Goal: Information Seeking & Learning: Check status

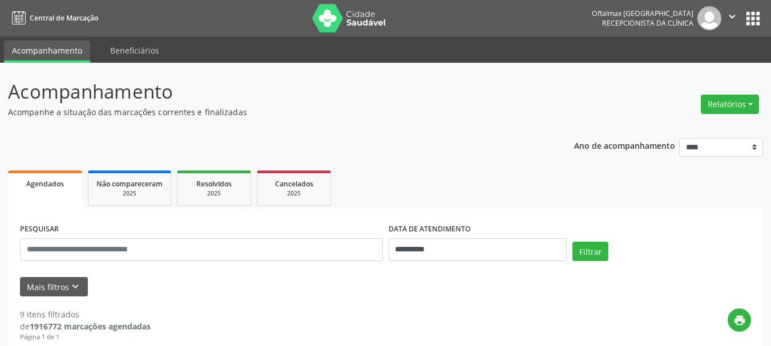
select select "*"
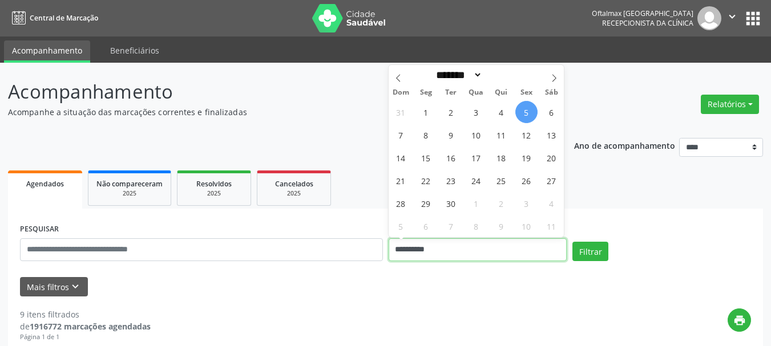
click at [445, 250] on input "**********" at bounding box center [478, 250] width 179 height 23
click at [475, 136] on span "10" at bounding box center [476, 135] width 22 height 22
type input "**********"
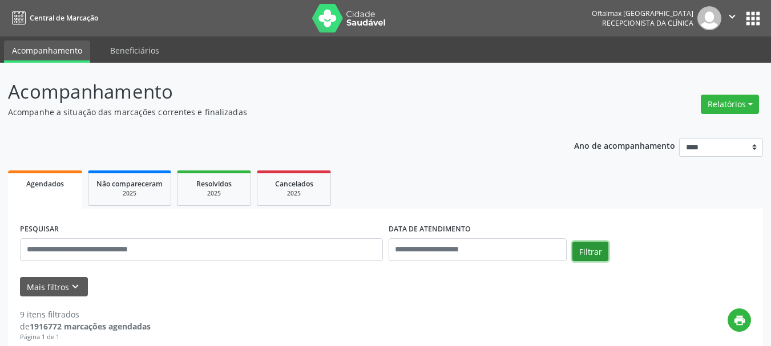
click at [590, 253] on button "Filtrar" at bounding box center [591, 251] width 36 height 19
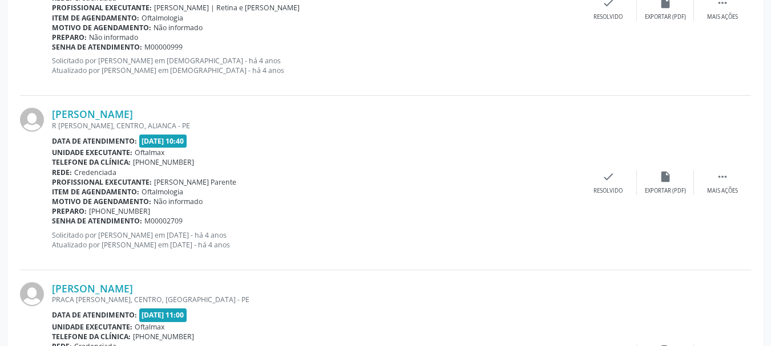
scroll to position [2664, 0]
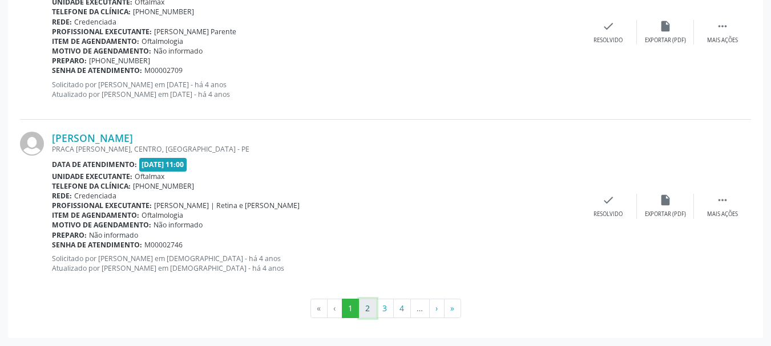
click at [370, 307] on button "2" at bounding box center [368, 308] width 18 height 19
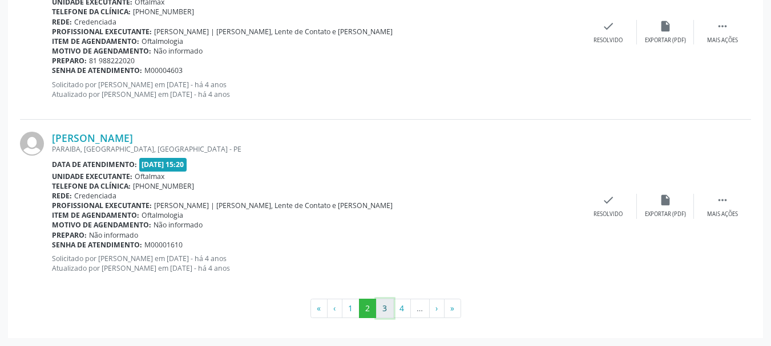
click at [388, 312] on button "3" at bounding box center [385, 308] width 18 height 19
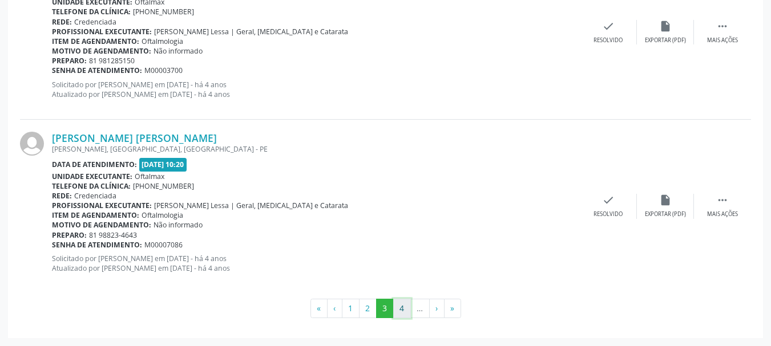
click at [399, 308] on button "4" at bounding box center [402, 308] width 18 height 19
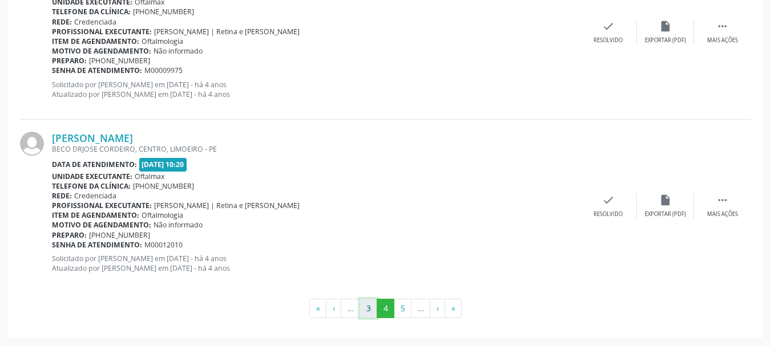
click at [366, 309] on button "3" at bounding box center [369, 308] width 18 height 19
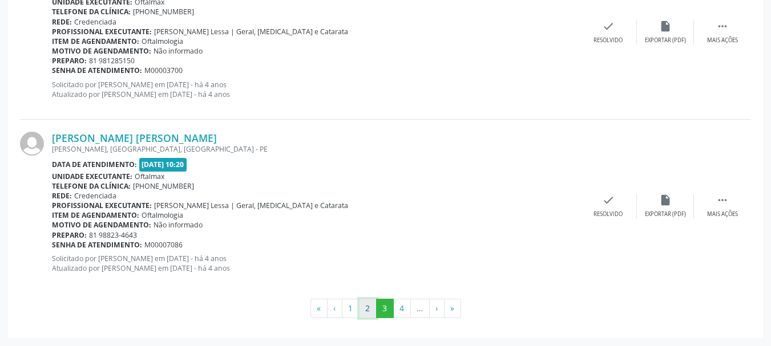
click at [369, 309] on button "2" at bounding box center [368, 308] width 18 height 19
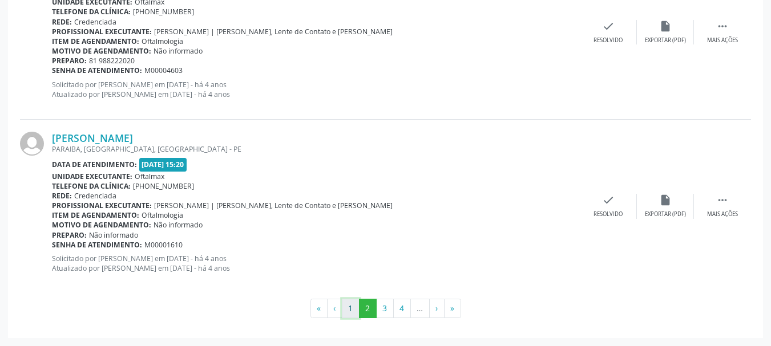
click at [348, 309] on button "1" at bounding box center [351, 308] width 18 height 19
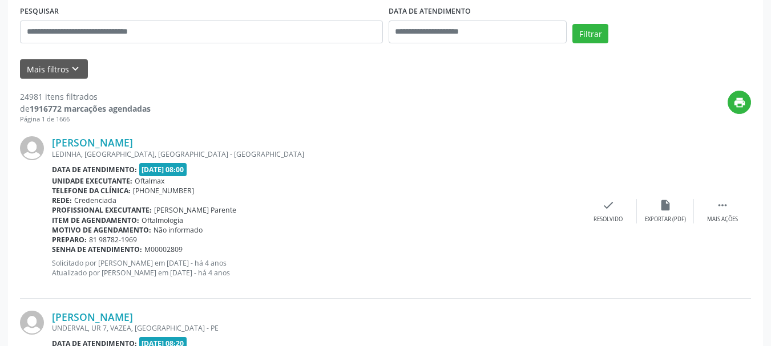
scroll to position [209, 0]
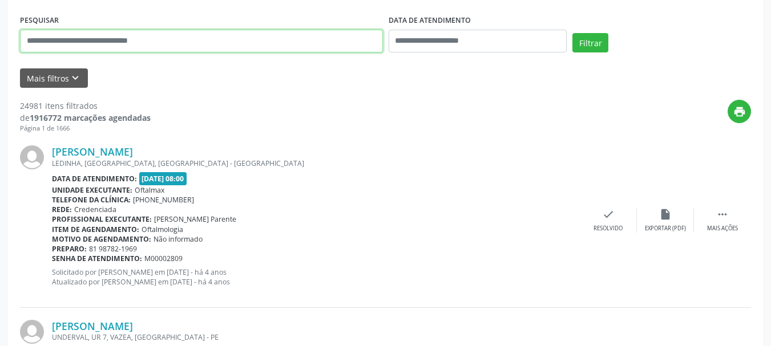
click at [51, 38] on input "text" at bounding box center [201, 41] width 363 height 23
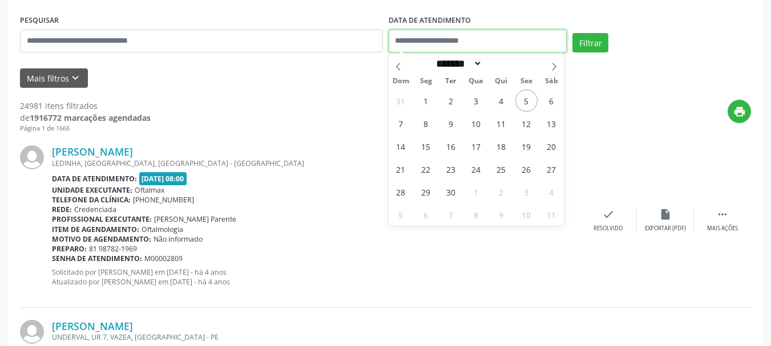
click at [433, 45] on input "text" at bounding box center [478, 41] width 179 height 23
click at [478, 123] on span "10" at bounding box center [476, 123] width 22 height 22
type input "**********"
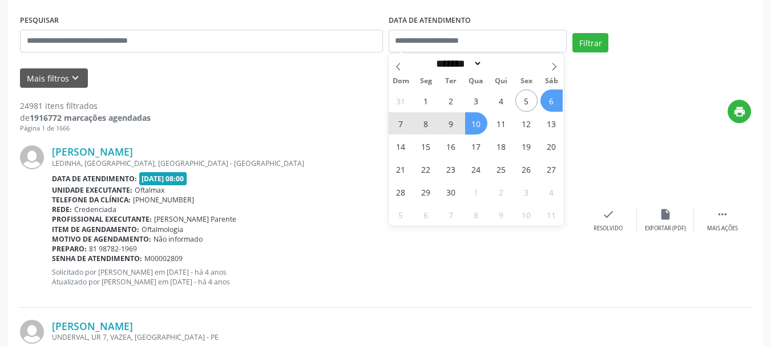
select select "*"
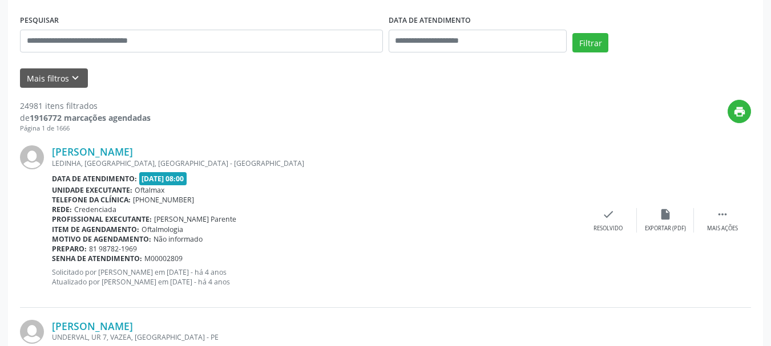
click at [631, 106] on div "print" at bounding box center [451, 117] width 601 height 34
click at [447, 40] on input "text" at bounding box center [478, 41] width 179 height 23
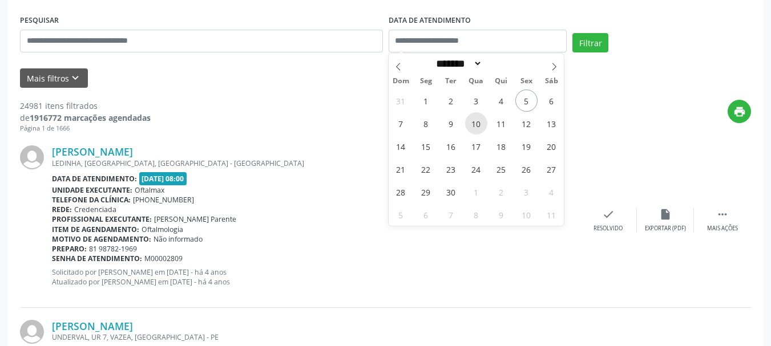
click at [478, 123] on span "10" at bounding box center [476, 123] width 22 height 22
type input "**********"
click at [476, 121] on span "10" at bounding box center [476, 123] width 22 height 22
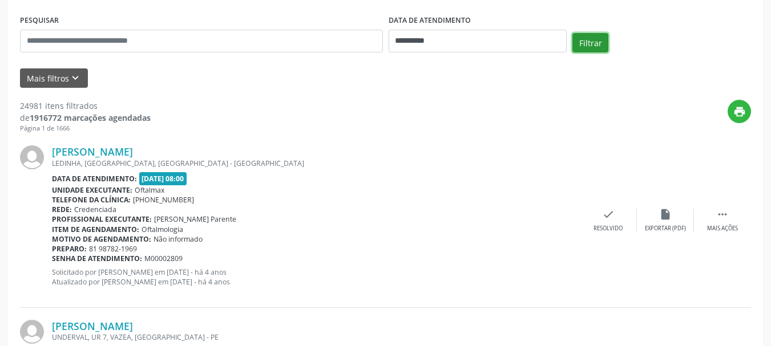
click at [590, 44] on button "Filtrar" at bounding box center [591, 42] width 36 height 19
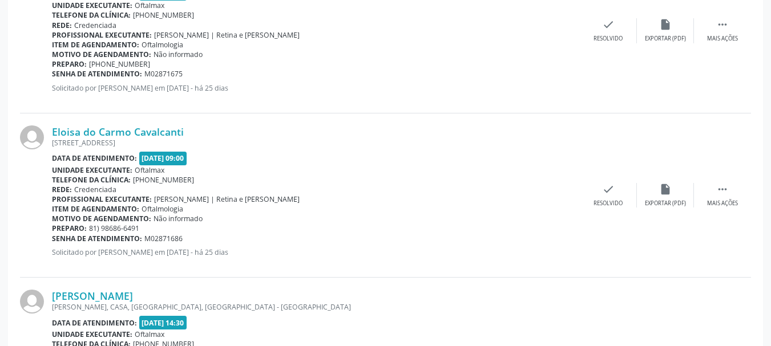
scroll to position [1236, 0]
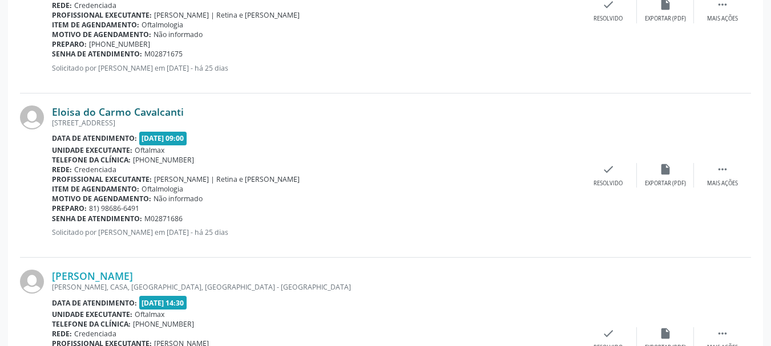
click at [97, 112] on link "Eloisa do Carmo Cavalcanti" at bounding box center [118, 112] width 132 height 13
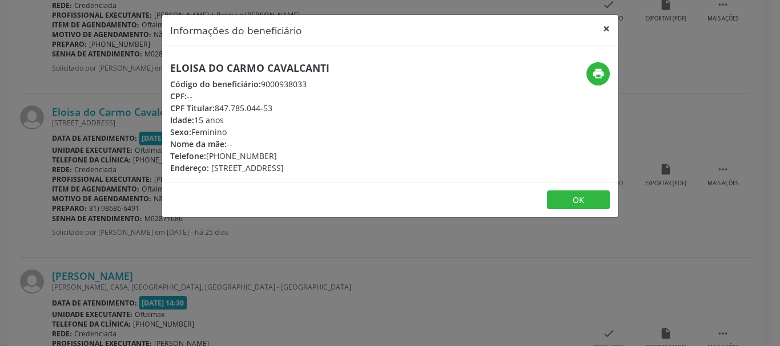
click at [607, 30] on button "×" at bounding box center [606, 29] width 23 height 28
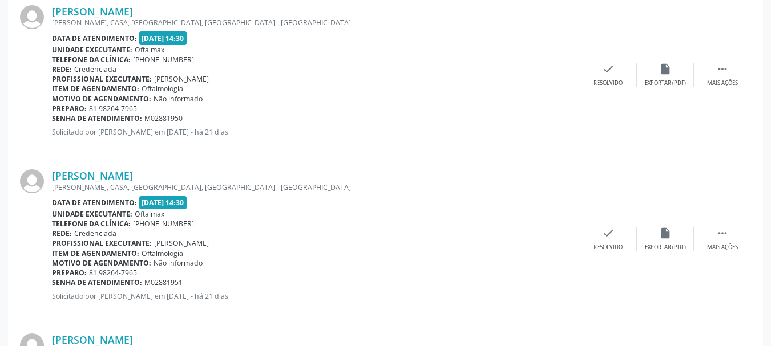
scroll to position [1522, 0]
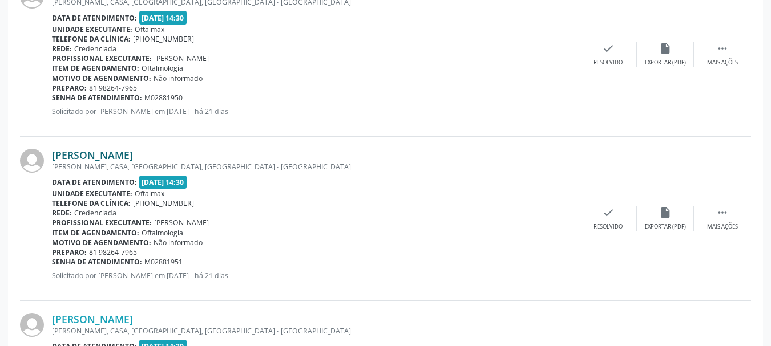
click at [105, 158] on link "[PERSON_NAME]" at bounding box center [92, 155] width 81 height 13
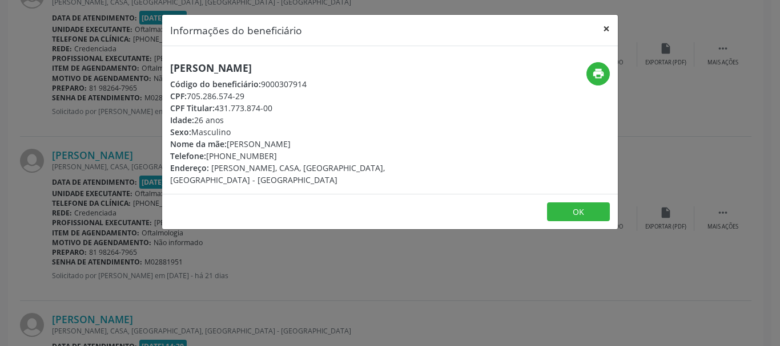
click at [606, 28] on button "×" at bounding box center [606, 29] width 23 height 28
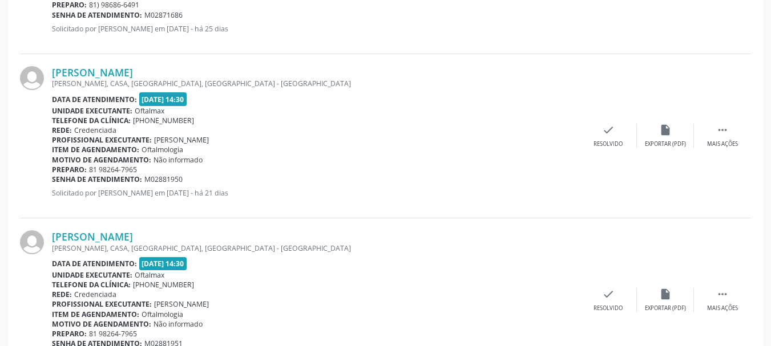
scroll to position [1408, 0]
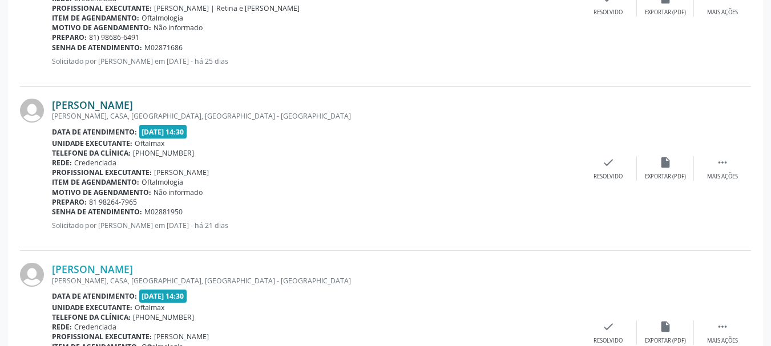
click at [111, 106] on link "[PERSON_NAME]" at bounding box center [92, 105] width 81 height 13
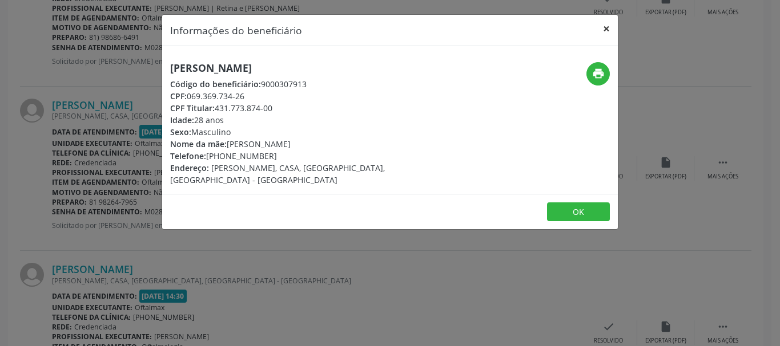
click at [605, 27] on button "×" at bounding box center [606, 29] width 23 height 28
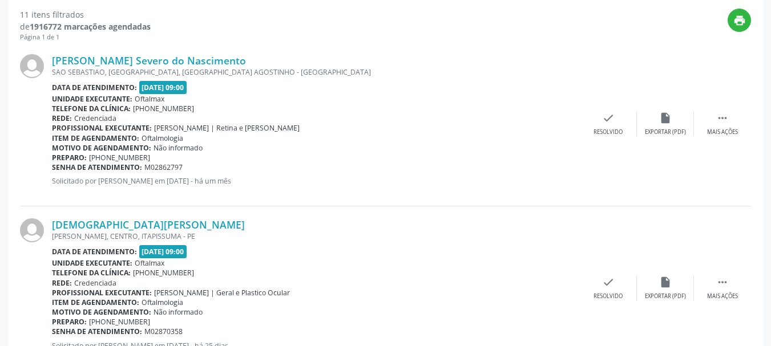
scroll to position [114, 0]
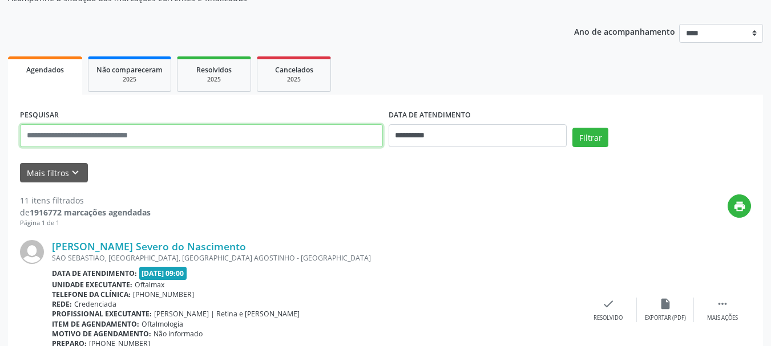
click at [65, 140] on input "text" at bounding box center [201, 135] width 363 height 23
click at [573, 128] on button "Filtrar" at bounding box center [591, 137] width 36 height 19
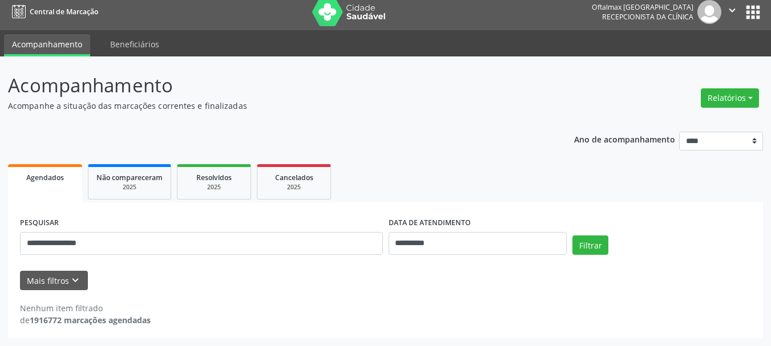
scroll to position [6, 0]
click at [595, 247] on button "Filtrar" at bounding box center [591, 245] width 36 height 19
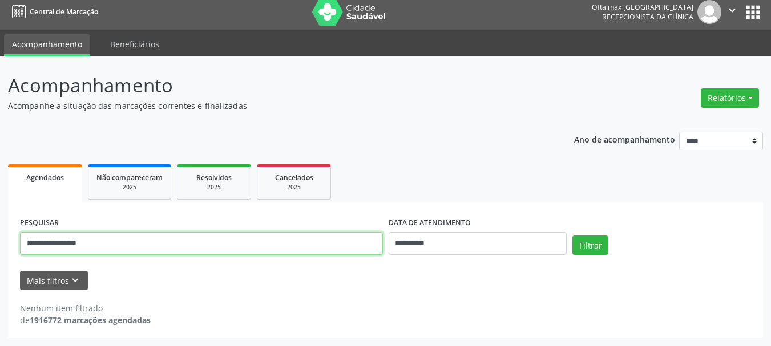
click at [118, 245] on input "**********" at bounding box center [201, 243] width 363 height 23
type input "*"
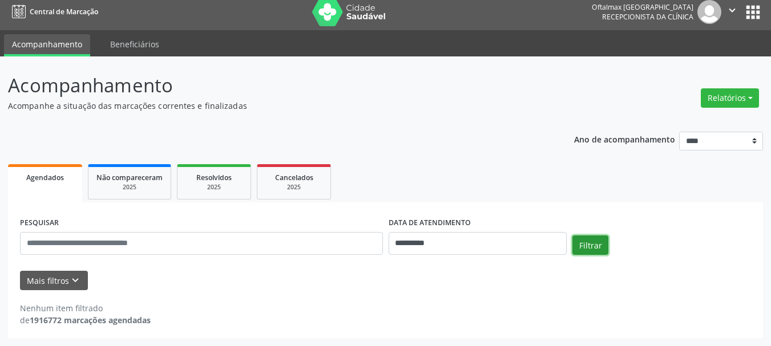
click at [595, 244] on button "Filtrar" at bounding box center [591, 245] width 36 height 19
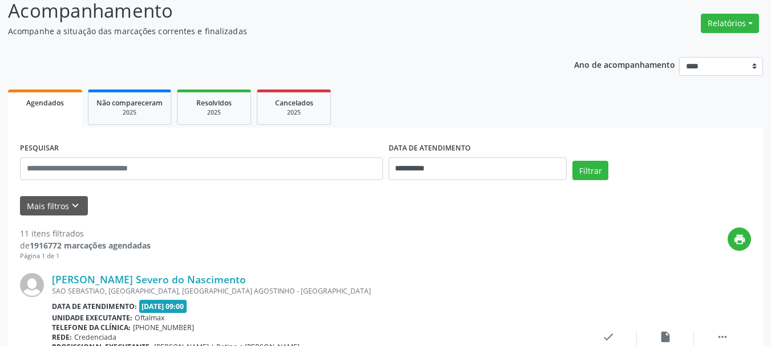
scroll to position [0, 0]
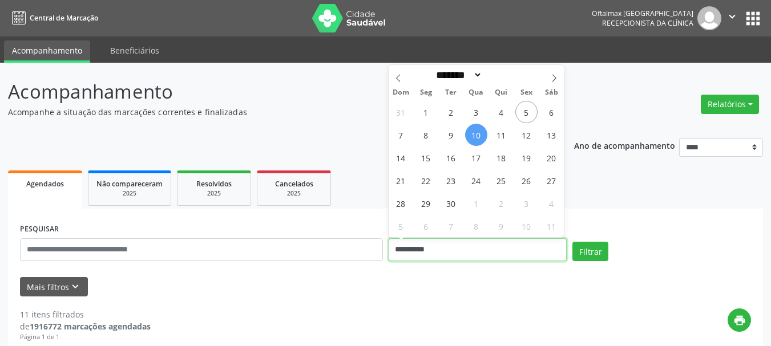
click at [458, 256] on input "**********" at bounding box center [478, 250] width 179 height 23
click at [503, 135] on span "11" at bounding box center [501, 135] width 22 height 22
type input "**********"
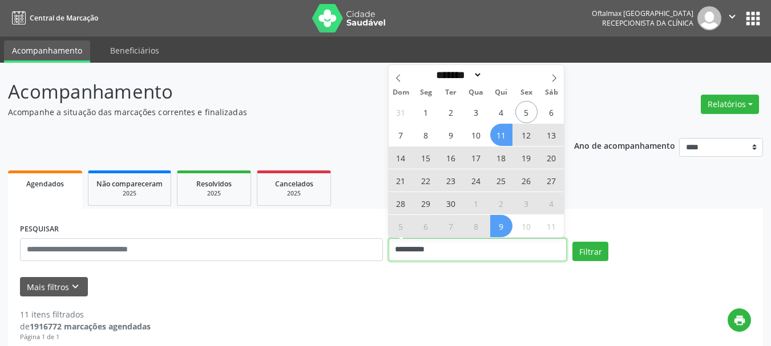
click at [473, 251] on input "**********" at bounding box center [478, 250] width 179 height 23
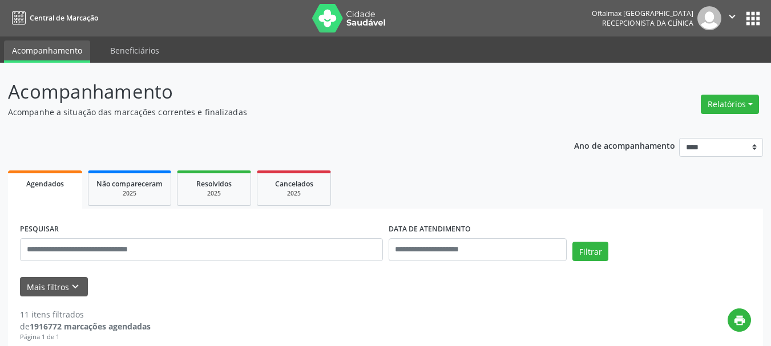
click at [503, 292] on div "Mais filtros keyboard_arrow_down" at bounding box center [385, 287] width 737 height 20
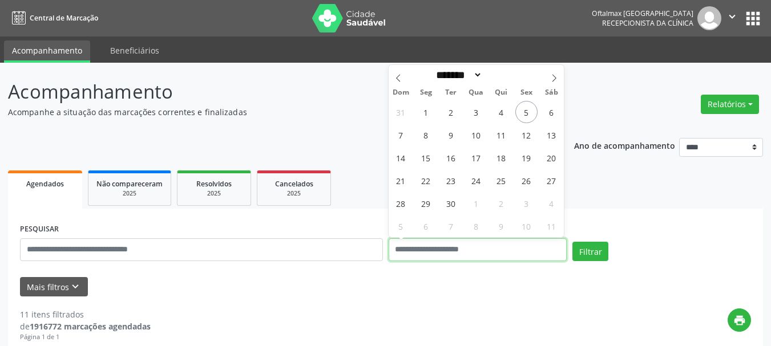
click at [462, 250] on input "text" at bounding box center [478, 250] width 179 height 23
click at [501, 132] on span "11" at bounding box center [501, 135] width 22 height 22
type input "**********"
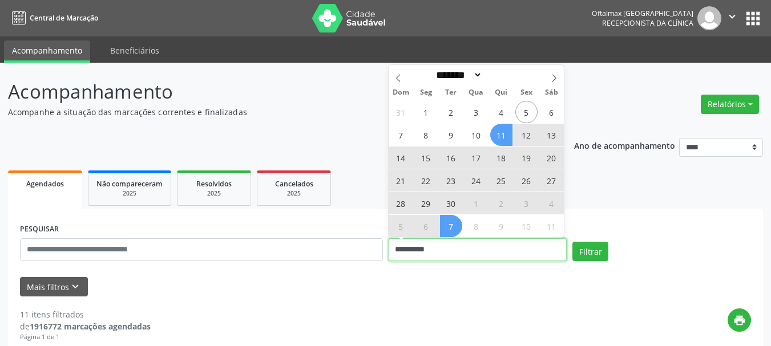
click at [452, 254] on input "**********" at bounding box center [478, 250] width 179 height 23
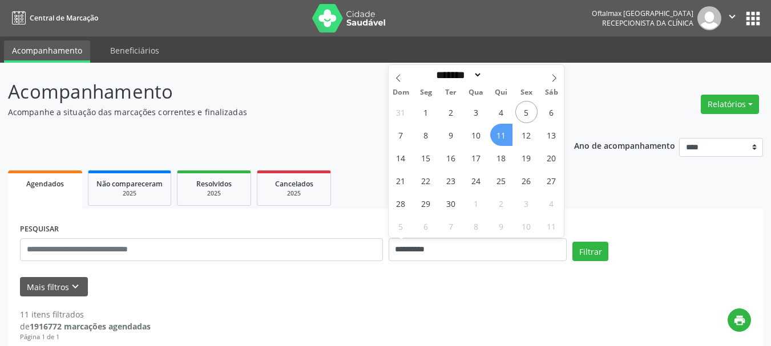
click at [498, 137] on span "11" at bounding box center [501, 135] width 22 height 22
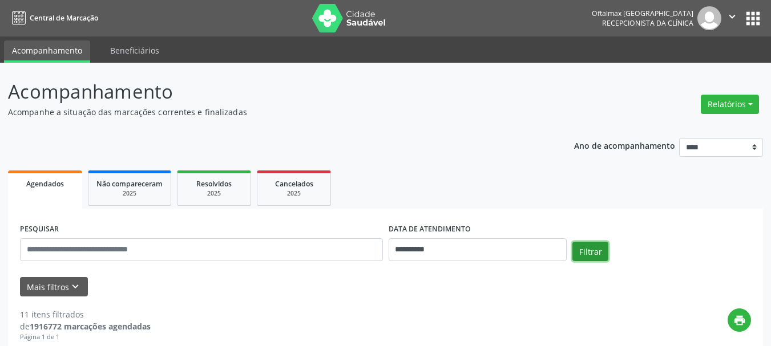
click at [594, 252] on button "Filtrar" at bounding box center [591, 251] width 36 height 19
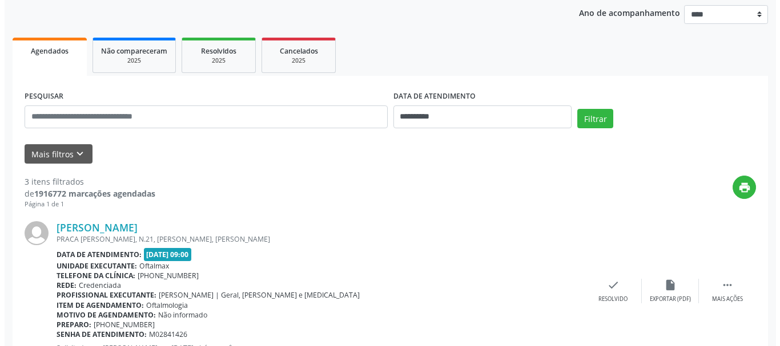
scroll to position [285, 0]
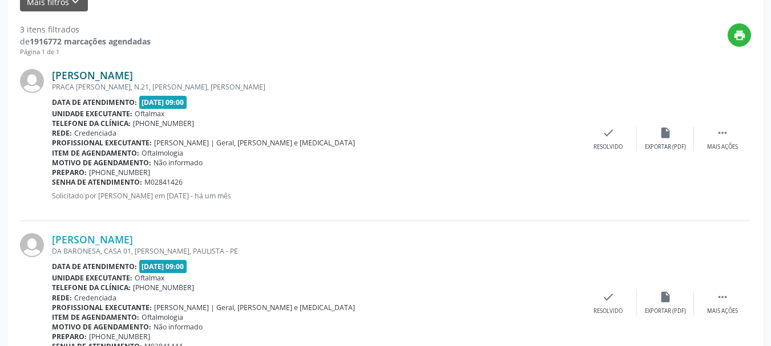
click at [119, 77] on link "[PERSON_NAME]" at bounding box center [92, 75] width 81 height 13
